Goal: Task Accomplishment & Management: Manage account settings

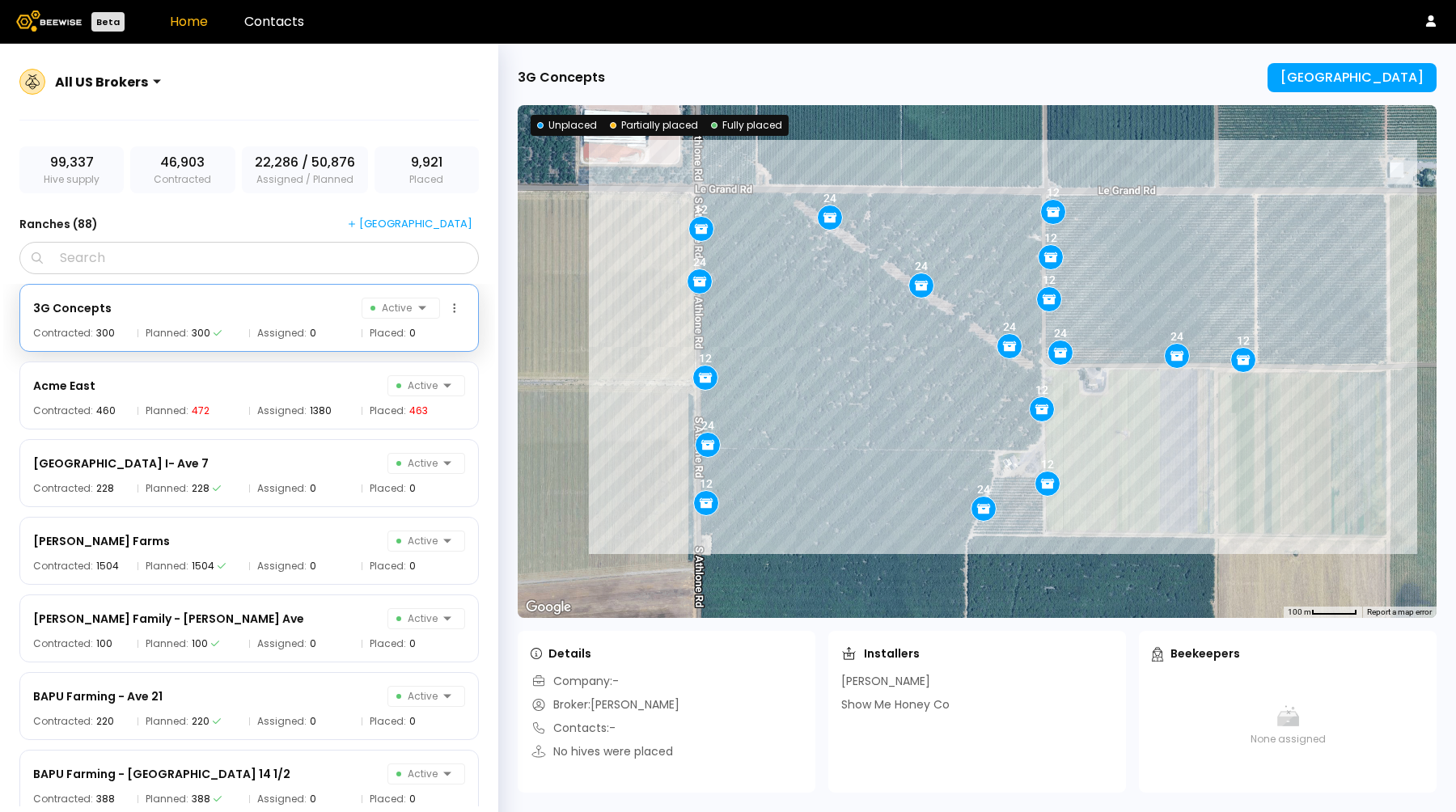
click at [323, 303] on div "3G Concepts Active" at bounding box center [249, 308] width 432 height 21
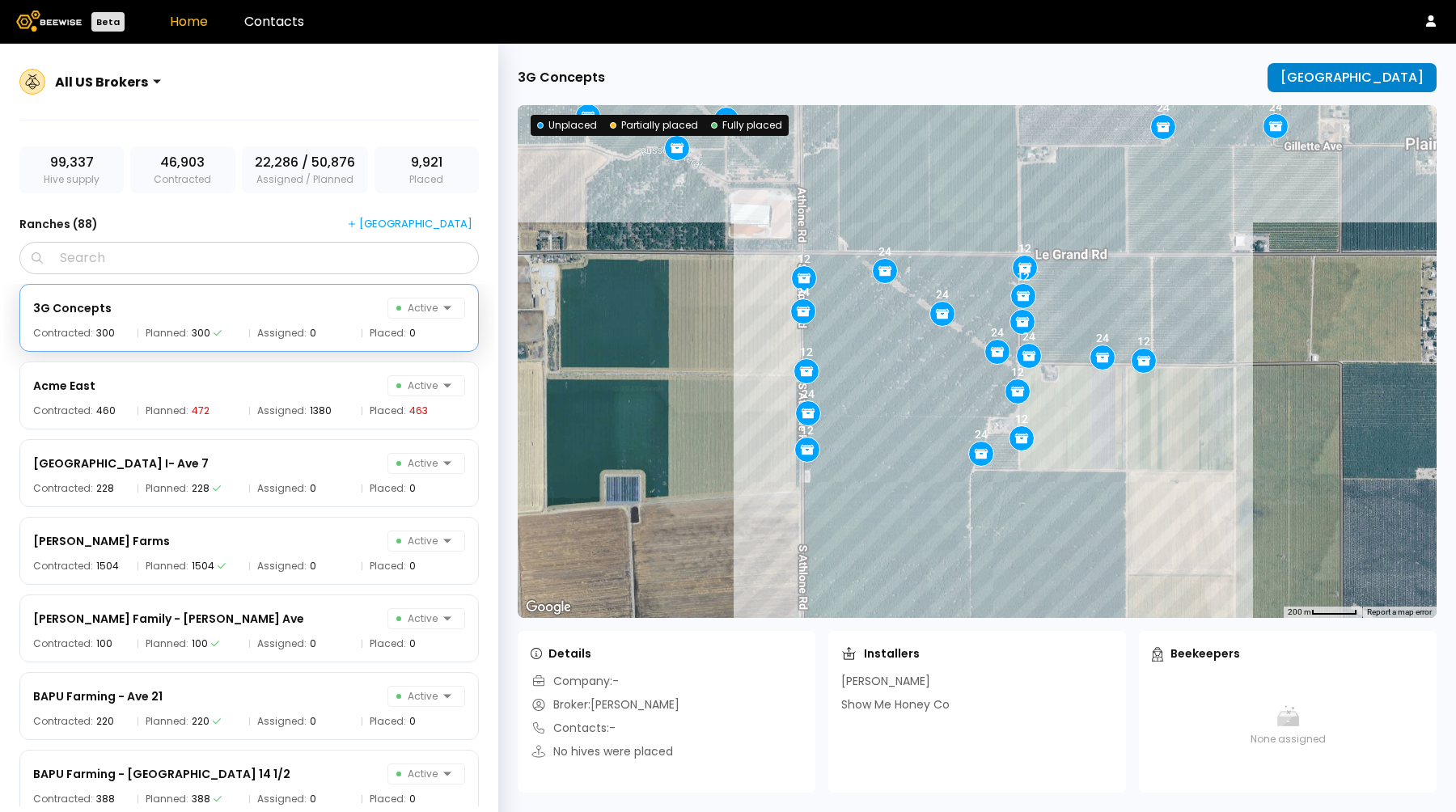
click at [1346, 76] on div "[GEOGRAPHIC_DATA]" at bounding box center [1352, 77] width 143 height 14
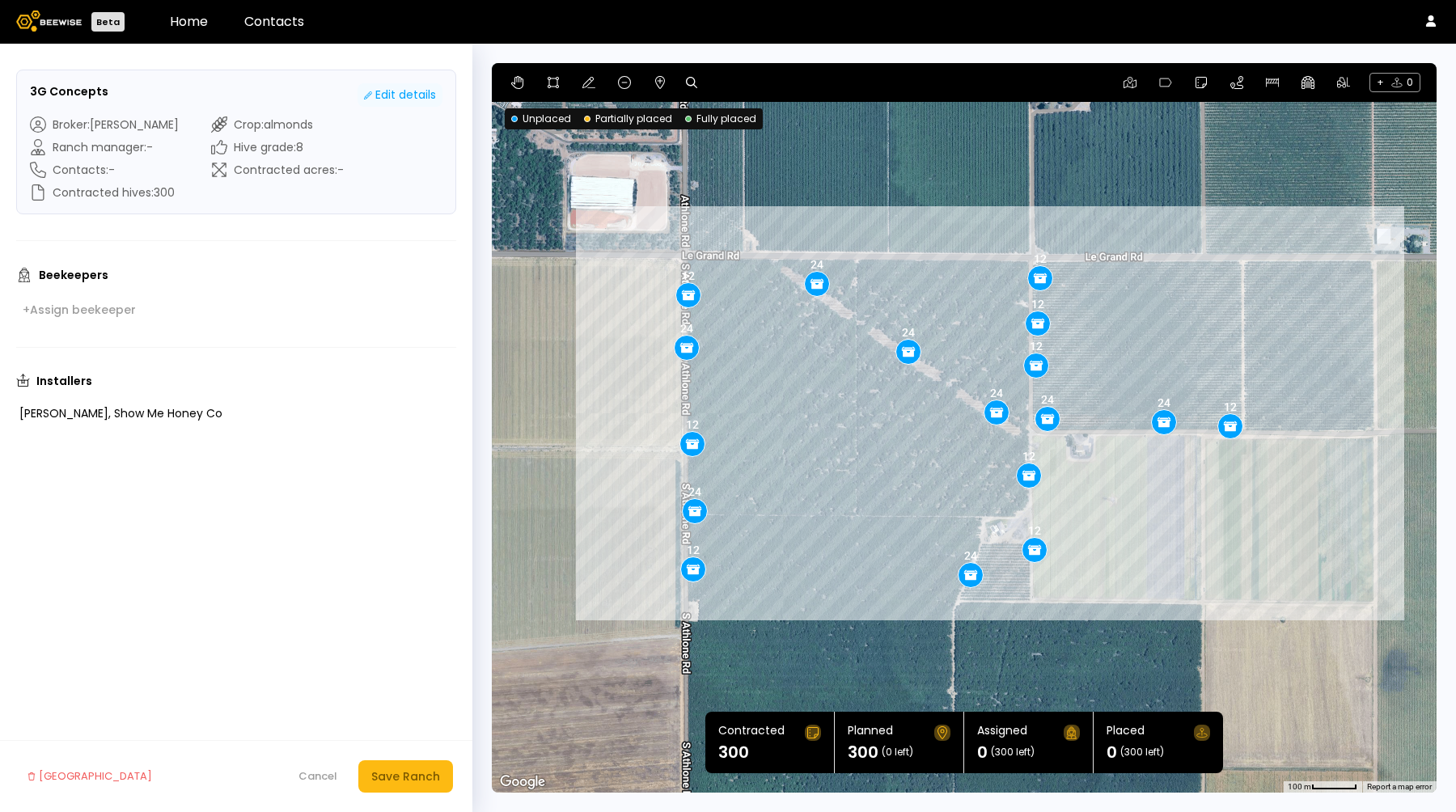
click at [426, 93] on div "Edit details" at bounding box center [400, 95] width 72 height 17
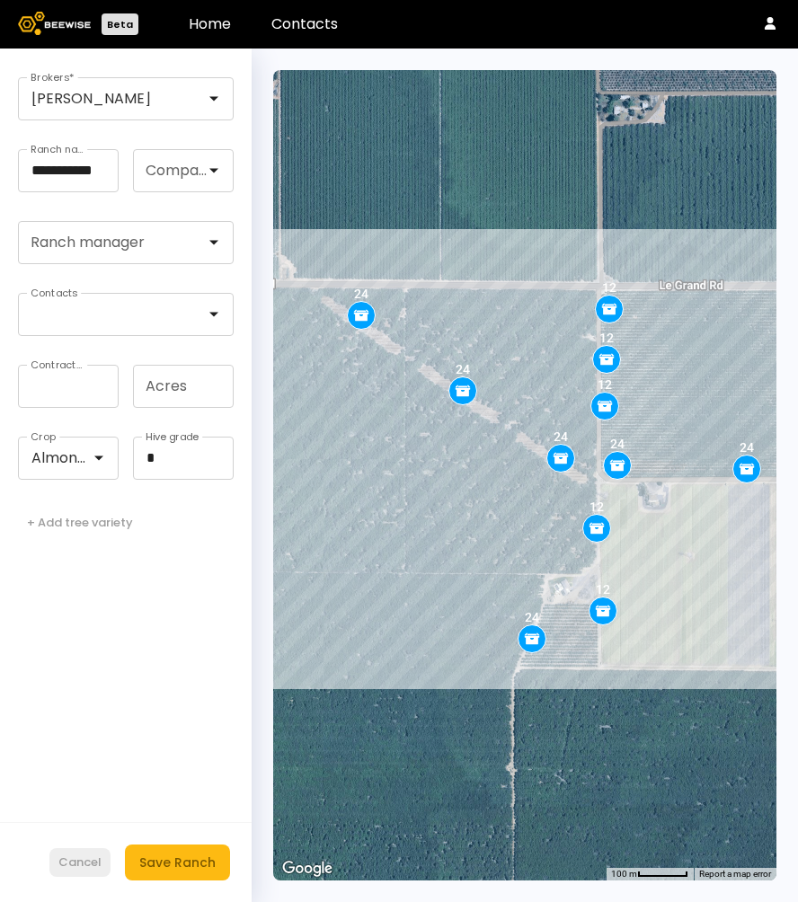
click at [79, 873] on button "Cancel" at bounding box center [79, 862] width 61 height 29
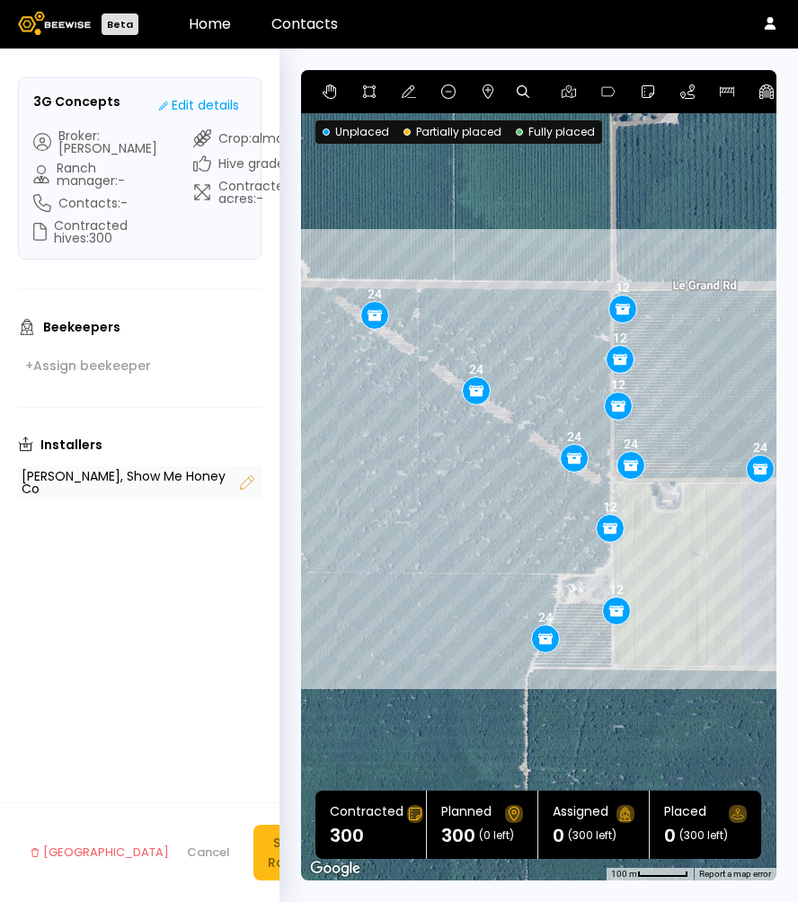
click at [243, 472] on icon at bounding box center [247, 483] width 22 height 22
click at [170, 471] on div "[PERSON_NAME] Show Me Honey Co" at bounding box center [125, 487] width 213 height 41
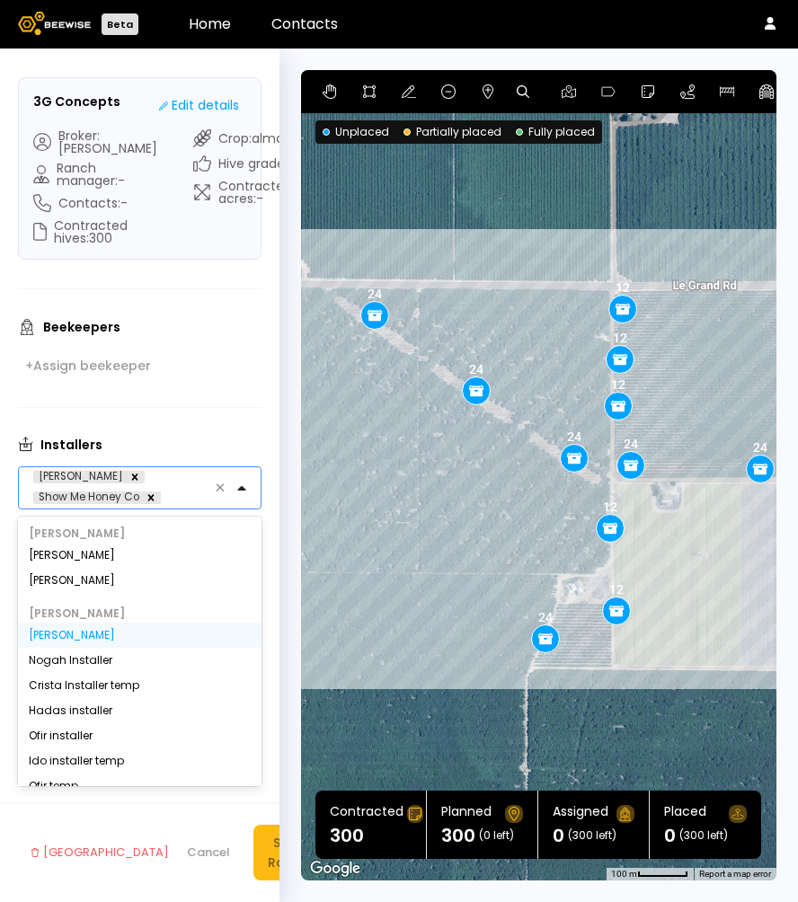
click at [74, 630] on div "[PERSON_NAME]" at bounding box center [140, 635] width 222 height 11
click at [75, 655] on div "Nogah Installer" at bounding box center [140, 660] width 222 height 11
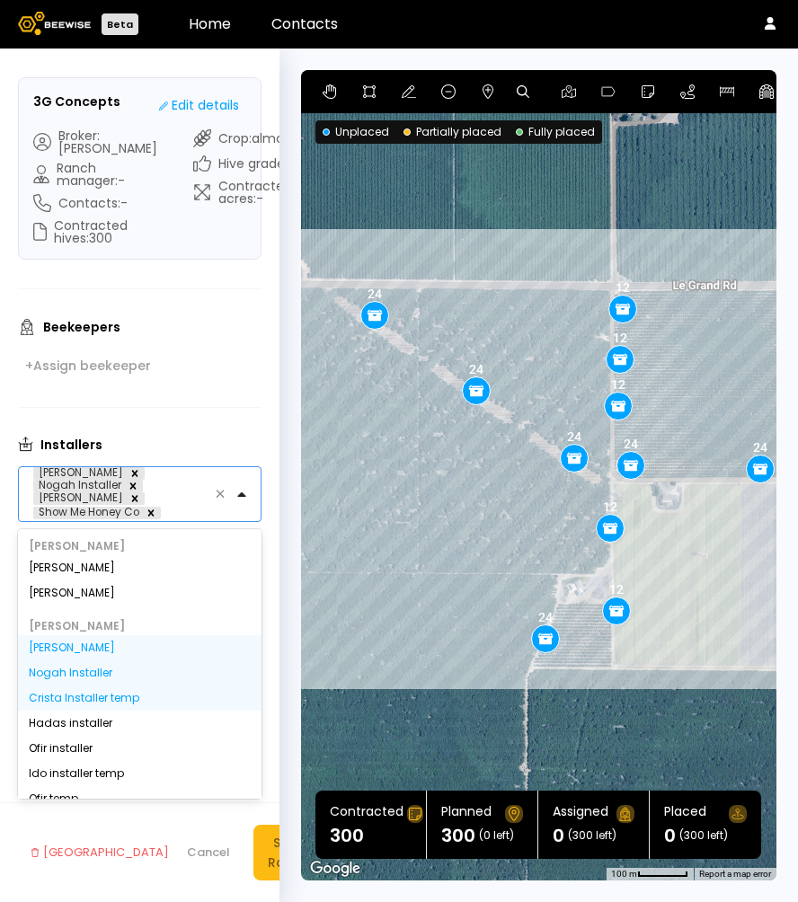
click at [89, 686] on div "Crista Installer temp" at bounding box center [139, 698] width 243 height 25
click at [111, 693] on div "Crista Installer temp" at bounding box center [140, 698] width 222 height 11
